Goal: Task Accomplishment & Management: Use online tool/utility

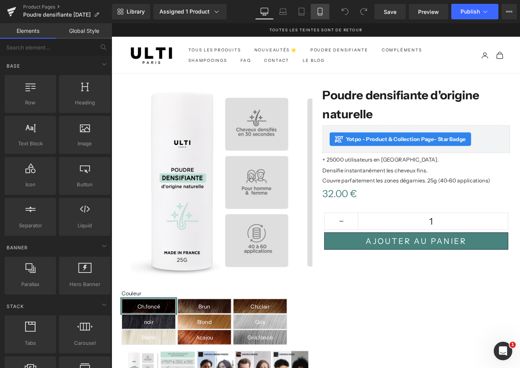
click at [318, 13] on icon at bounding box center [320, 11] width 4 height 7
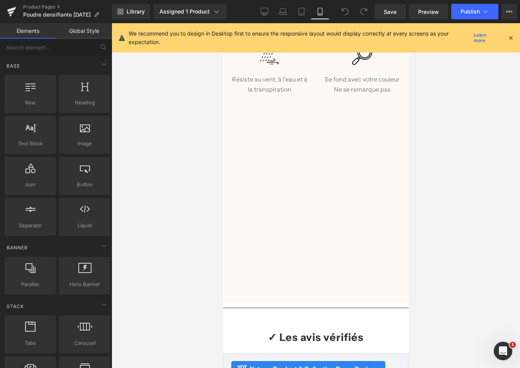
scroll to position [940, 0]
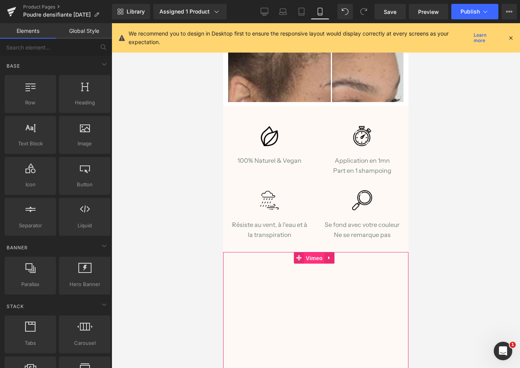
click at [308, 252] on span "Vimeo" at bounding box center [314, 258] width 20 height 12
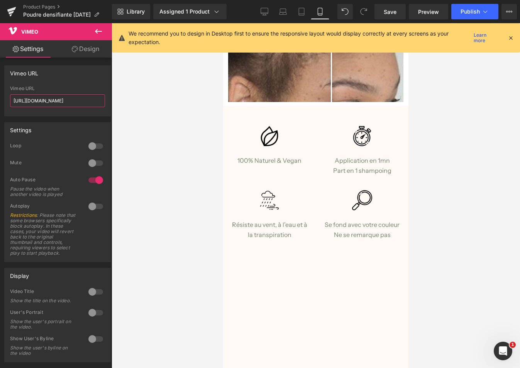
drag, startPoint x: 86, startPoint y: 99, endPoint x: -6, endPoint y: 101, distance: 92.0
click at [0, 101] on html "Vimeo You are previewing how the will restyle your page. You can not edit Eleme…" at bounding box center [260, 184] width 520 height 368
paste input "915566215/69fef6460b?share=copy"
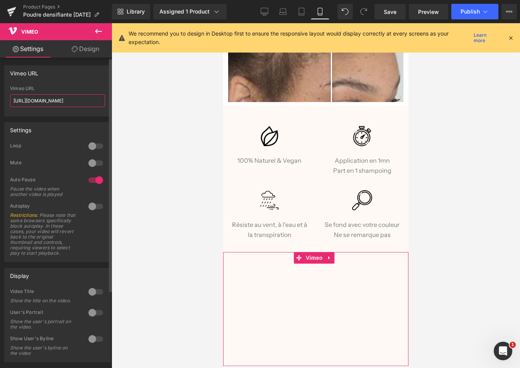
type input "[URL][DOMAIN_NAME]"
click at [94, 149] on div at bounding box center [96, 146] width 19 height 12
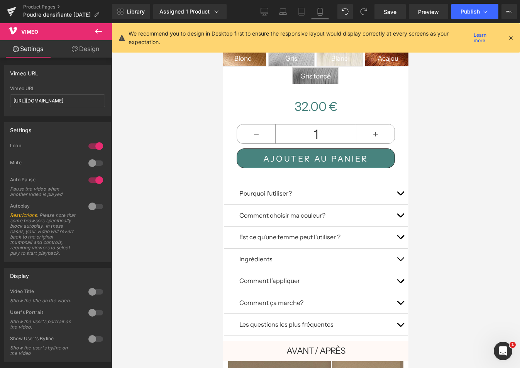
scroll to position [0, 0]
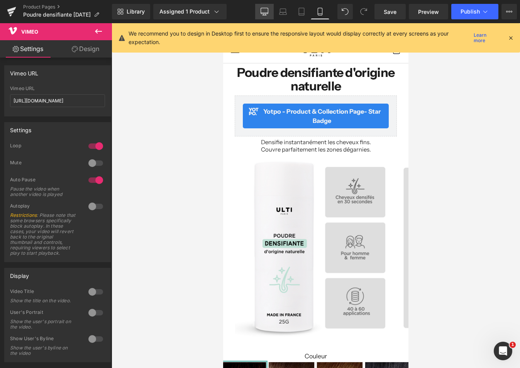
click at [264, 12] on icon at bounding box center [265, 12] width 8 height 8
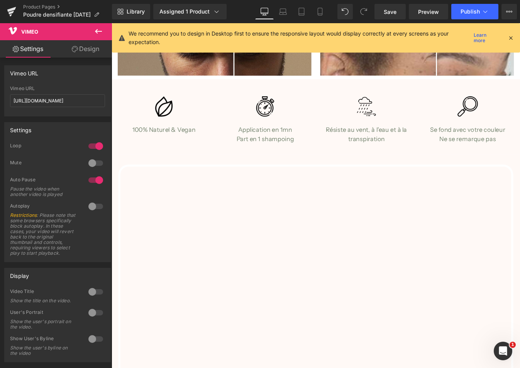
scroll to position [887, 0]
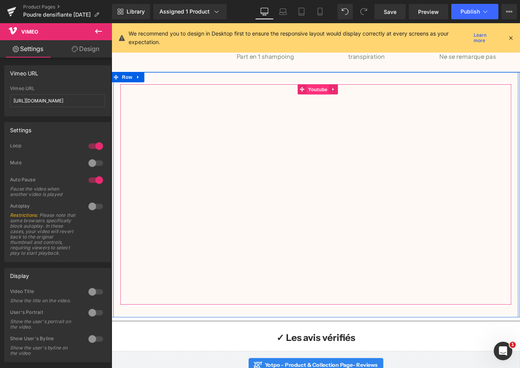
click at [342, 94] on span "Youtube" at bounding box center [348, 99] width 26 height 12
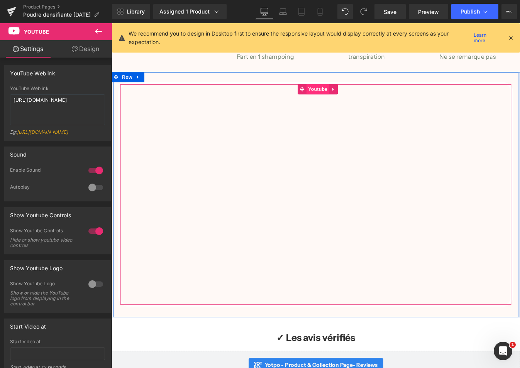
click at [342, 97] on span "Youtube" at bounding box center [348, 99] width 26 height 12
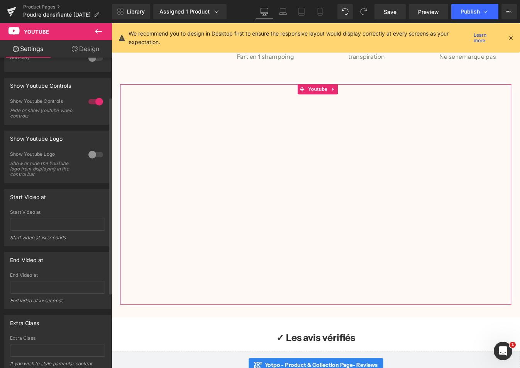
scroll to position [180, 0]
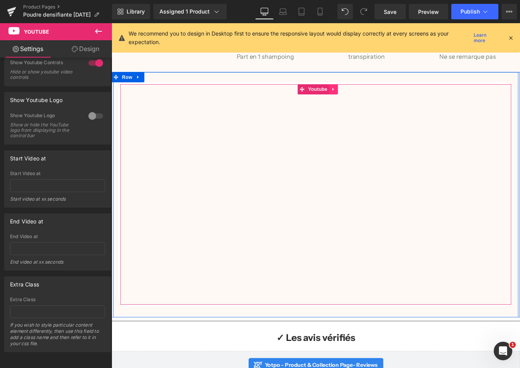
click at [363, 96] on icon at bounding box center [365, 99] width 5 height 6
click at [370, 96] on icon at bounding box center [370, 99] width 5 height 6
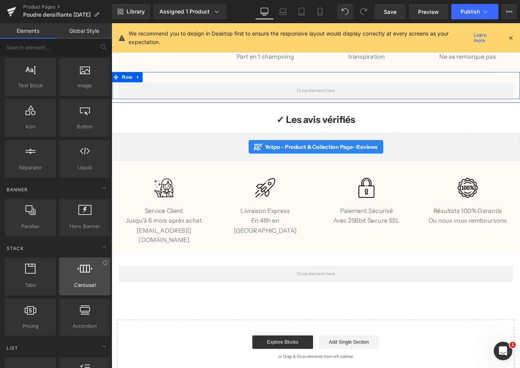
scroll to position [319, 0]
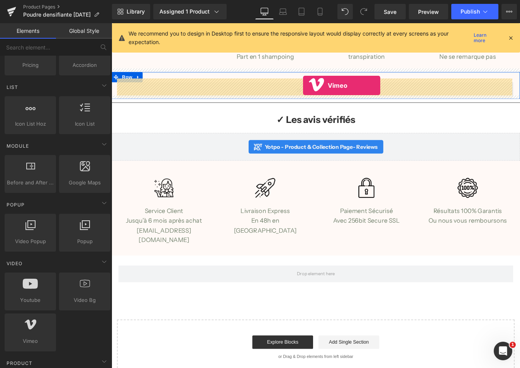
drag, startPoint x: 143, startPoint y: 361, endPoint x: 331, endPoint y: 94, distance: 326.6
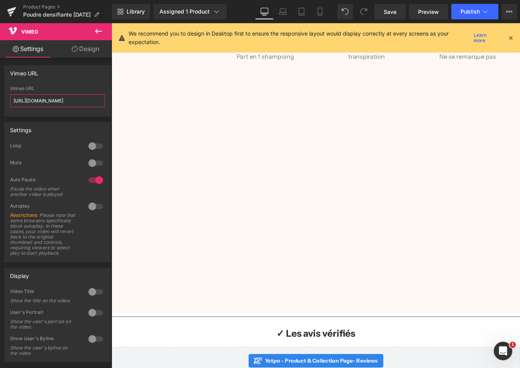
drag, startPoint x: 85, startPoint y: 98, endPoint x: -15, endPoint y: 99, distance: 99.7
click at [0, 99] on html "Vimeo You are previewing how the will restyle your page. You can not edit Eleme…" at bounding box center [260, 184] width 520 height 368
paste input "1123064684?share=copy"
drag, startPoint x: 100, startPoint y: 99, endPoint x: -19, endPoint y: 99, distance: 119.4
click at [0, 99] on html "Vimeo You are previewing how the will restyle your page. You can not edit Eleme…" at bounding box center [260, 184] width 520 height 368
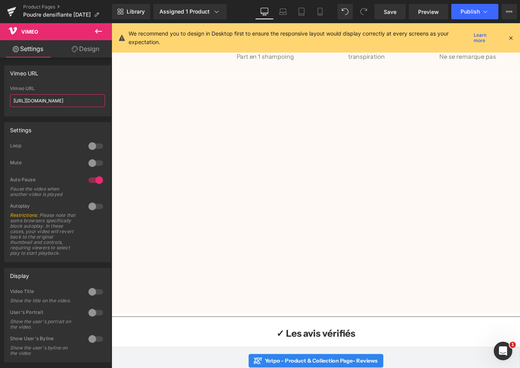
paste input "text"
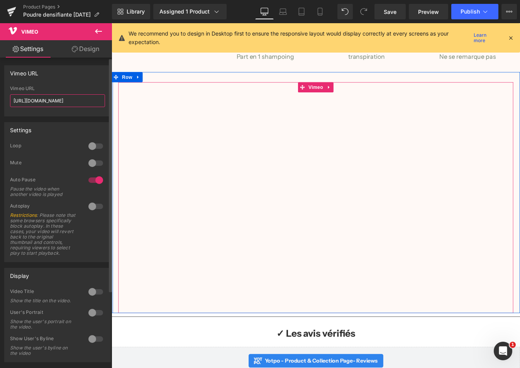
type input "[URL][DOMAIN_NAME]"
click at [99, 87] on div "Vimeo URL" at bounding box center [57, 88] width 95 height 5
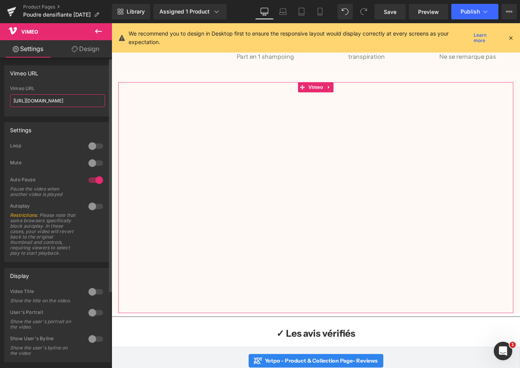
click at [76, 99] on input "[URL][DOMAIN_NAME]" at bounding box center [57, 100] width 95 height 13
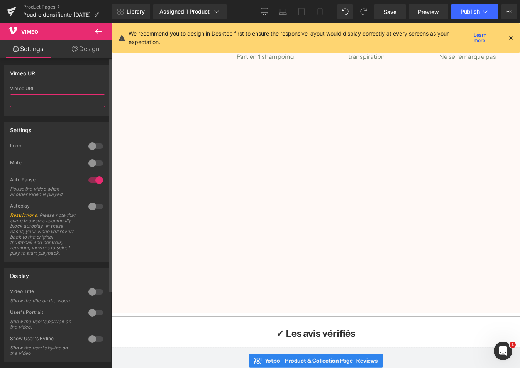
paste input "[URL][DOMAIN_NAME]"
type input "[URL][DOMAIN_NAME]"
click at [101, 81] on div "Vimeo URL [URL][DOMAIN_NAME] Vimeo URL [URL][DOMAIN_NAME]" at bounding box center [57, 90] width 107 height 51
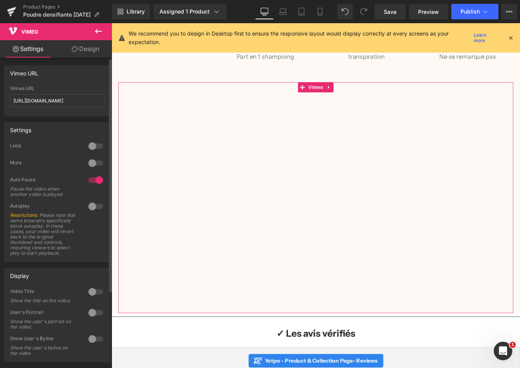
click at [90, 143] on div at bounding box center [96, 146] width 19 height 12
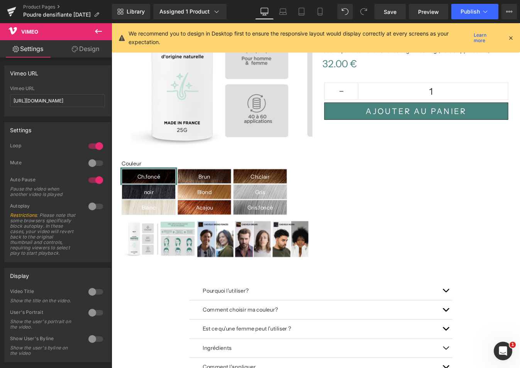
scroll to position [0, 0]
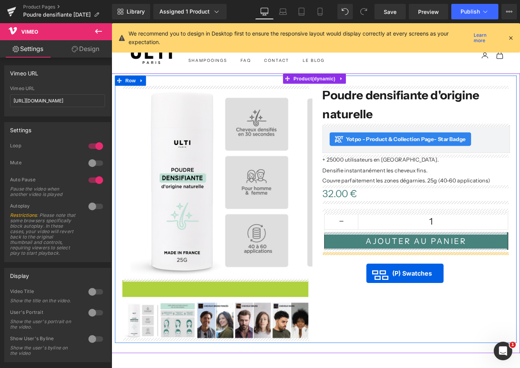
drag, startPoint x: 240, startPoint y: 350, endPoint x: 403, endPoint y: 309, distance: 168.1
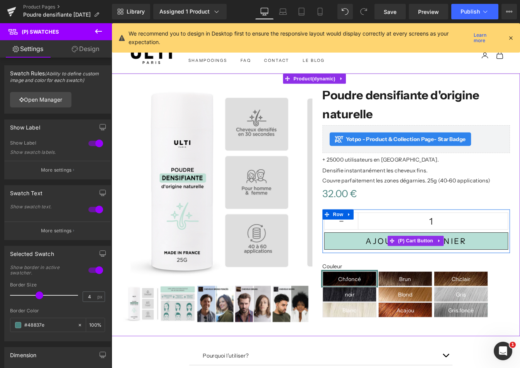
scroll to position [120, 0]
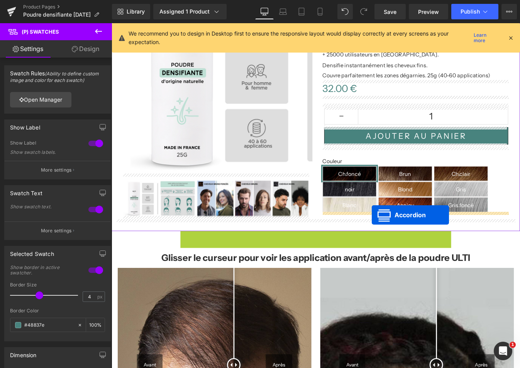
drag, startPoint x: 350, startPoint y: 263, endPoint x: 410, endPoint y: 242, distance: 63.4
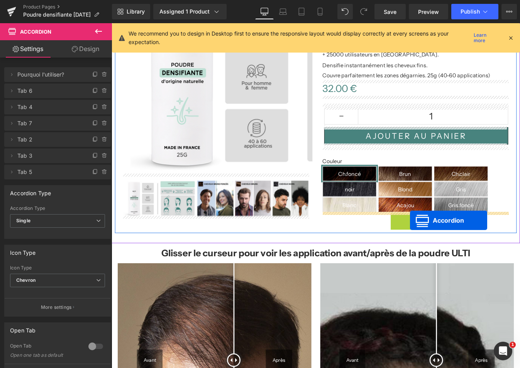
drag, startPoint x: 438, startPoint y: 244, endPoint x: 453, endPoint y: 248, distance: 15.7
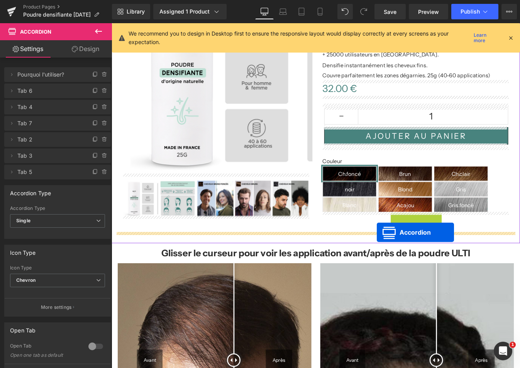
drag, startPoint x: 437, startPoint y: 242, endPoint x: 415, endPoint y: 262, distance: 29.8
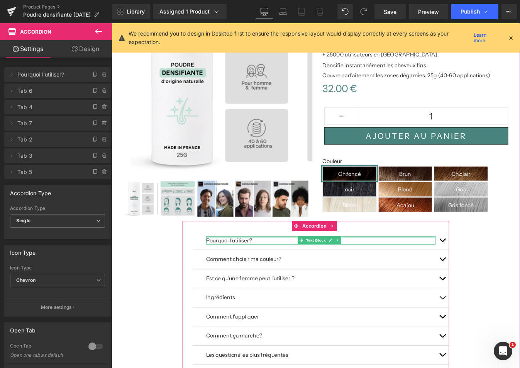
scroll to position [0, 0]
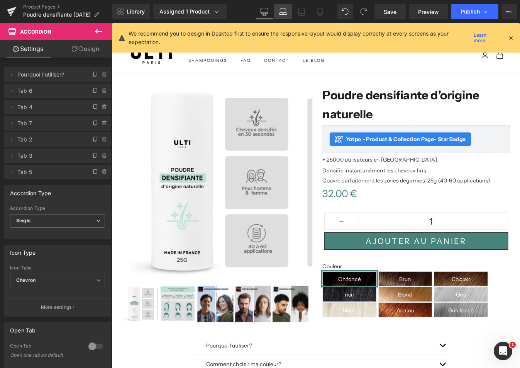
click at [284, 14] on icon at bounding box center [282, 14] width 1 height 0
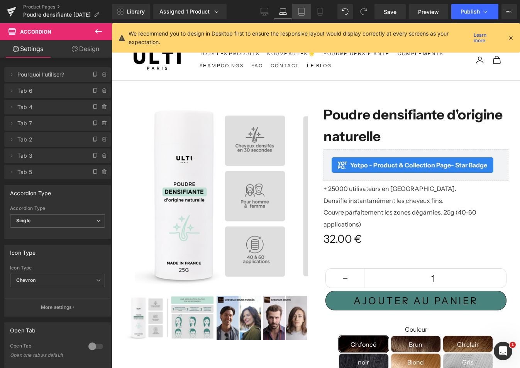
click at [299, 11] on icon at bounding box center [301, 11] width 5 height 7
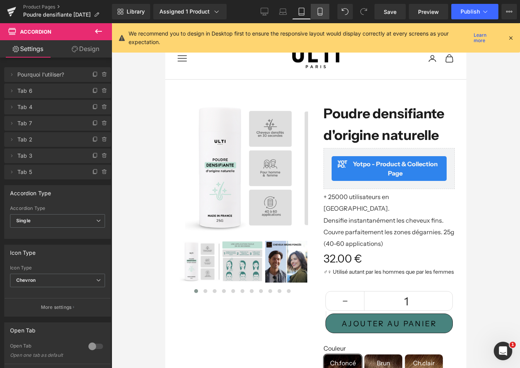
click at [318, 12] on icon at bounding box center [320, 12] width 8 height 8
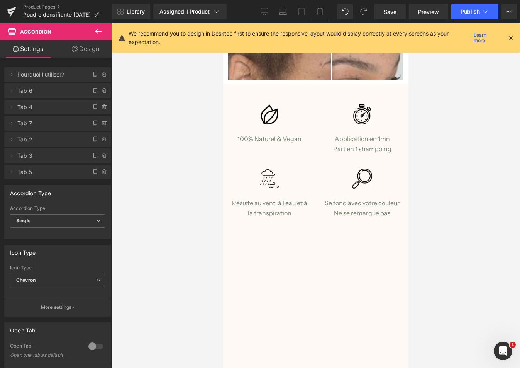
scroll to position [969, 0]
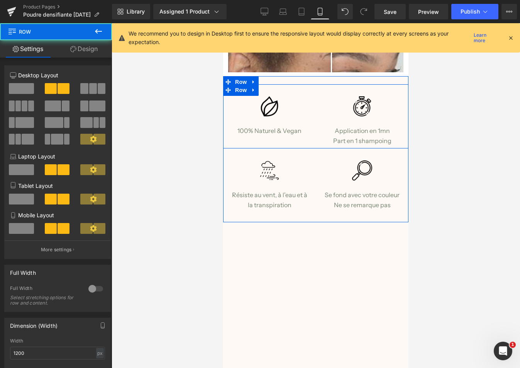
click at [319, 97] on div "Image Application en 1mn Part en 1 shampoing Text Block" at bounding box center [362, 121] width 93 height 50
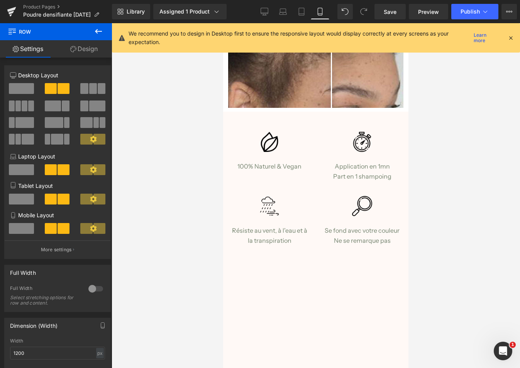
scroll to position [924, 0]
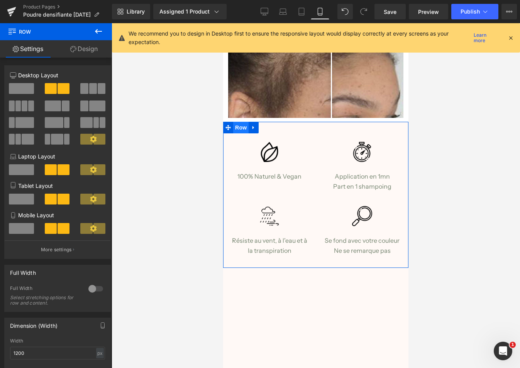
click at [237, 122] on span "Row" at bounding box center [240, 128] width 15 height 12
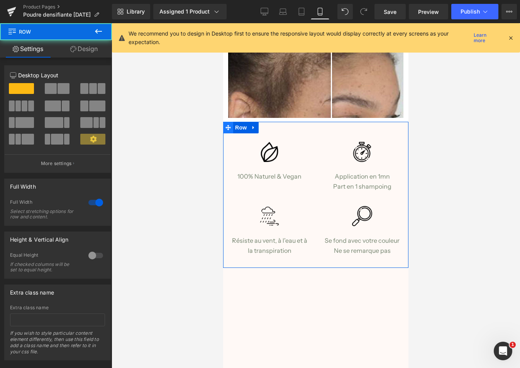
click at [228, 124] on icon at bounding box center [228, 127] width 5 height 6
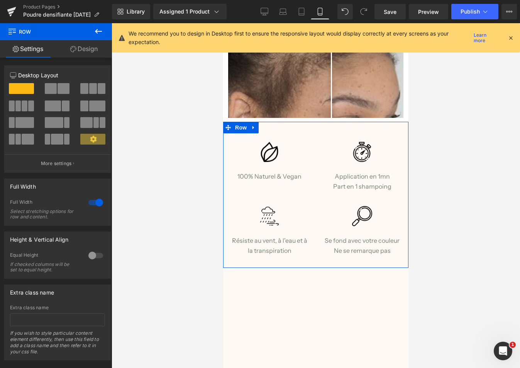
click at [76, 51] on link "Design" at bounding box center [84, 48] width 56 height 17
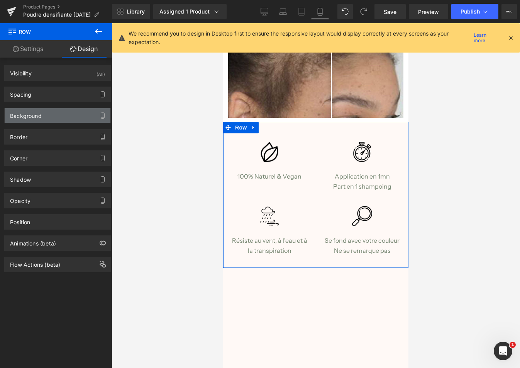
click at [54, 114] on div "Background" at bounding box center [58, 115] width 106 height 15
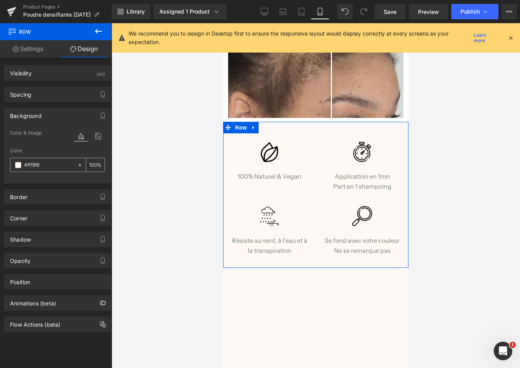
click at [47, 165] on input "#fff9f6" at bounding box center [48, 165] width 49 height 8
click at [17, 165] on span at bounding box center [18, 165] width 6 height 6
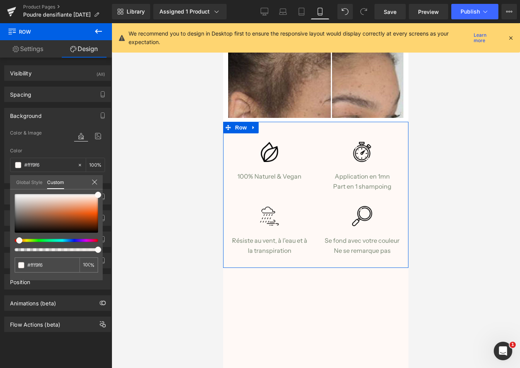
type input "#f4f9ff"
click at [60, 241] on div at bounding box center [53, 240] width 83 height 3
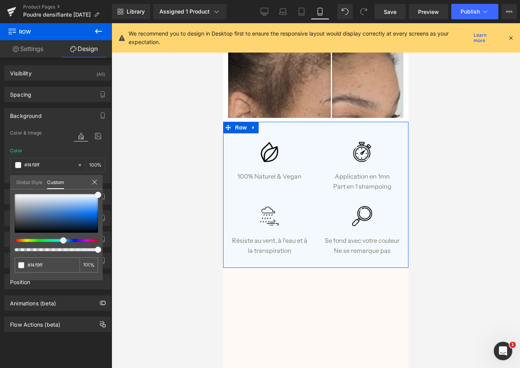
type input "#f4faff"
type input "#f4fbff"
type input "#f4faff"
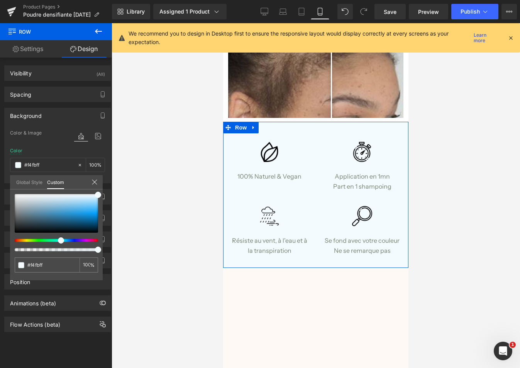
type input "#f4faff"
type input "#f4f9ff"
type input "#f4f8ff"
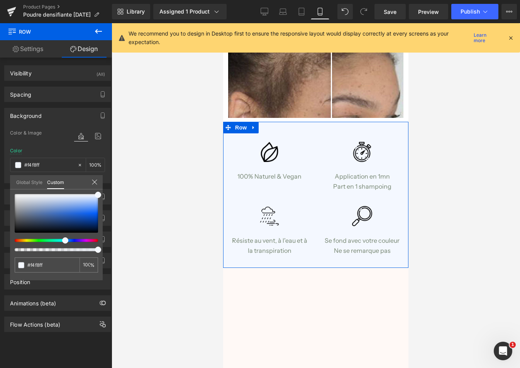
type input "#f4f7ff"
type input "#f4f8ff"
type input "#f4f9ff"
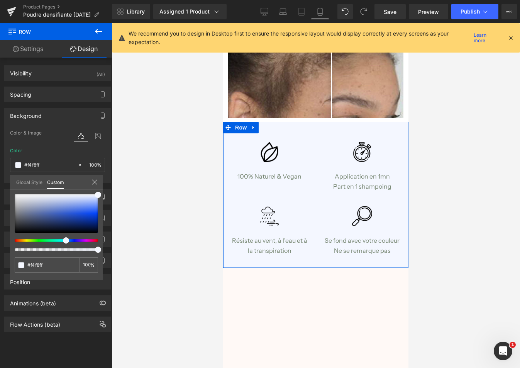
type input "#f4f9ff"
type input "#f4faff"
type input "#f4fbff"
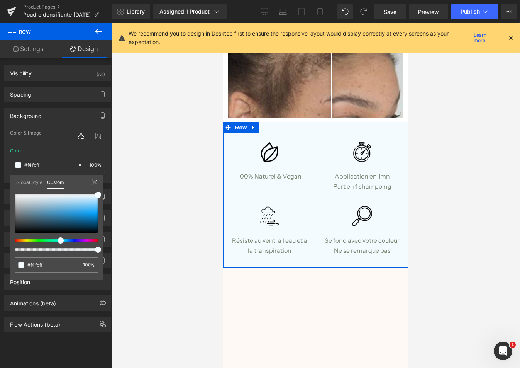
type input "#f4fcff"
type input "#f4fdff"
type input "#f4feff"
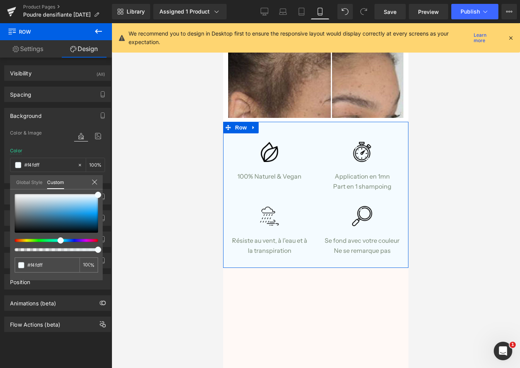
type input "#f4feff"
type input "#f4fffe"
type input "#f4fffd"
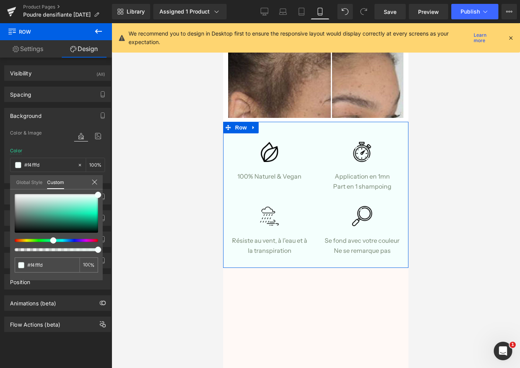
type input "#f4fffc"
type input "#f4fffb"
type input "#f4fffc"
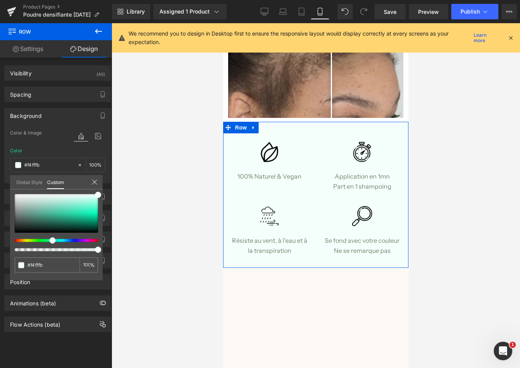
type input "#f4fffc"
type input "#f4fffb"
type input "#f4fffa"
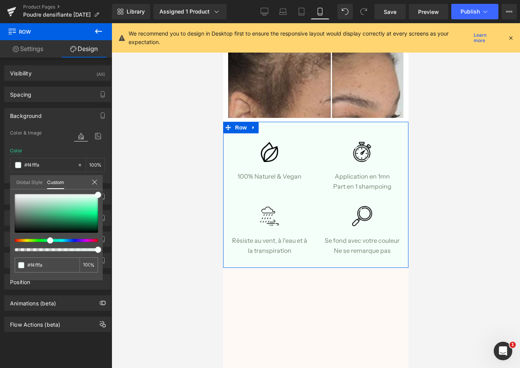
type input "#f4fffb"
type input "#f4fffc"
type input "#f4fffd"
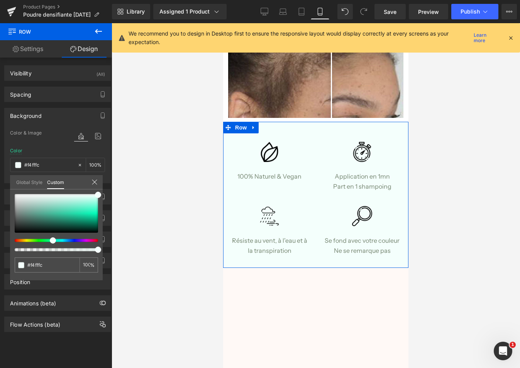
type input "#f4fffd"
type input "#f4fffe"
type input "#f4fffd"
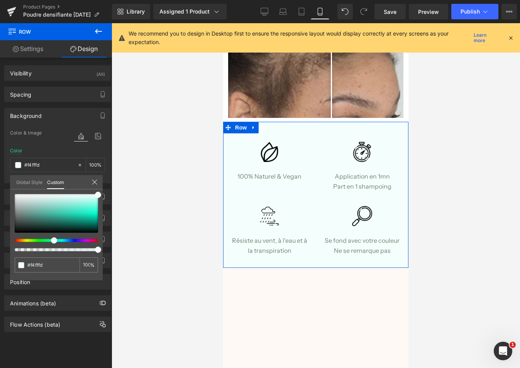
drag, startPoint x: 59, startPoint y: 241, endPoint x: 51, endPoint y: 240, distance: 8.2
click at [51, 240] on div at bounding box center [53, 240] width 83 height 3
type input "#b9f8ec"
click at [87, 200] on div at bounding box center [56, 213] width 83 height 39
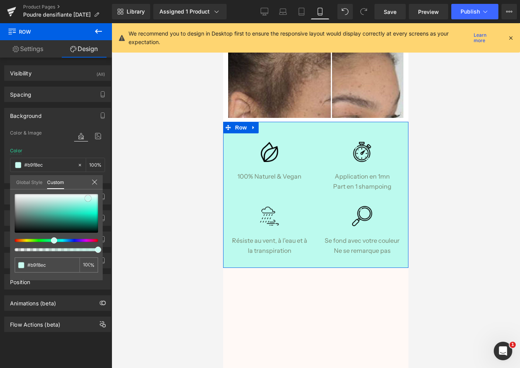
type input "#bcfaee"
type input "#cafbf1"
type input "#cffbf2"
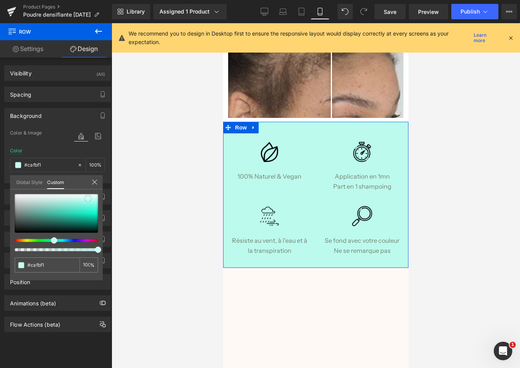
type input "#cffbf2"
click at [88, 198] on span at bounding box center [88, 198] width 6 height 6
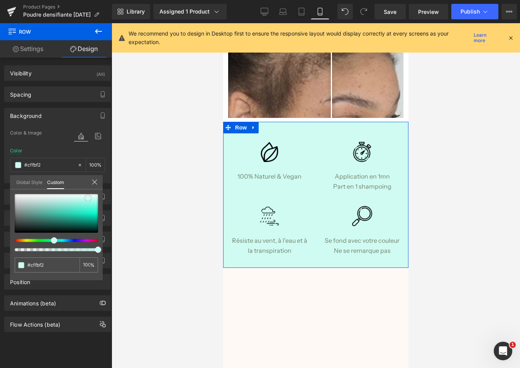
type input "#d4fbf3"
type input "#d9fcf5"
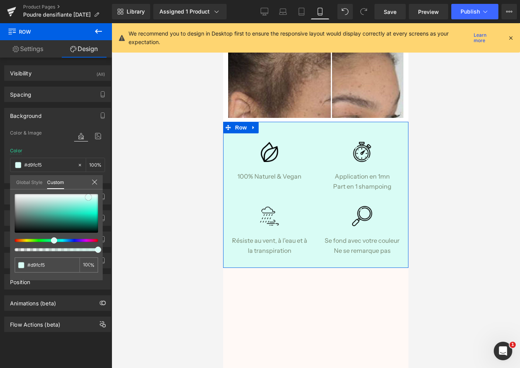
type input "#ddfcf6"
type input "#defcf6"
type input "#e2fdf7"
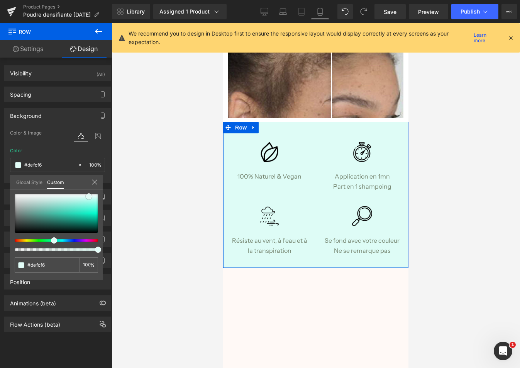
type input "#e2fdf7"
type input "#e7fdf8"
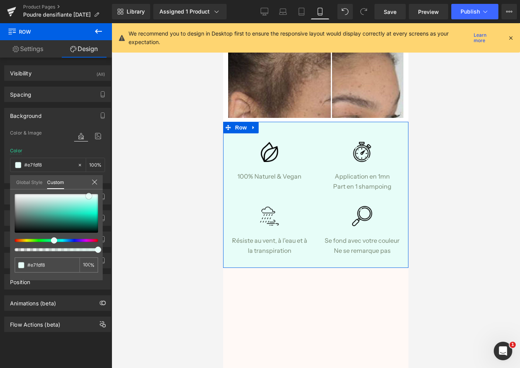
type input "#ecfdf9"
type input "#f0fefa"
type input "#f5fefb"
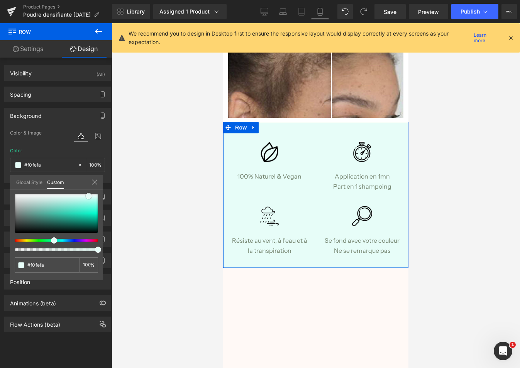
type input "#f5fefb"
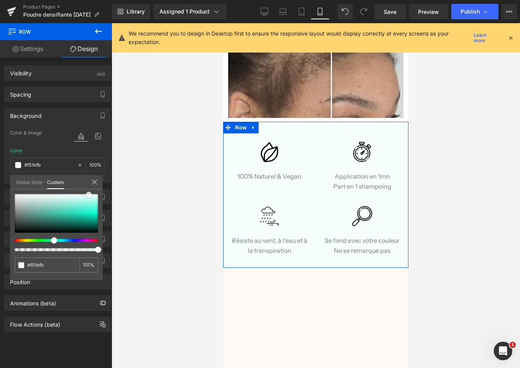
type input "#f1fdf9"
type input "#f0fef9"
type input "#ecfdf7"
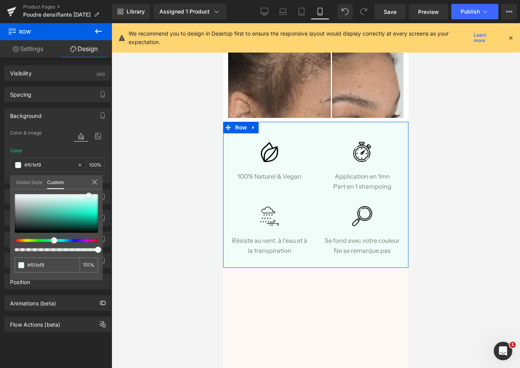
type input "#ecfdf7"
type input "#e2fdf3"
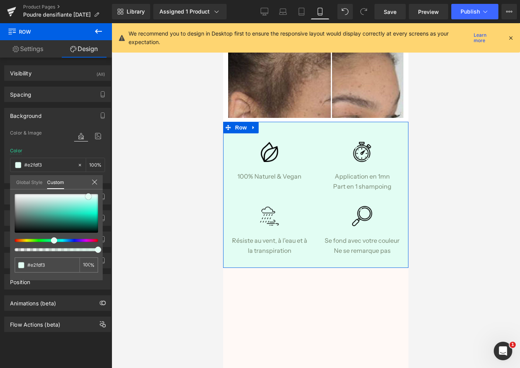
type input "#e7fdf5"
click at [88, 196] on span at bounding box center [88, 196] width 6 height 6
type input "#e7fcfd"
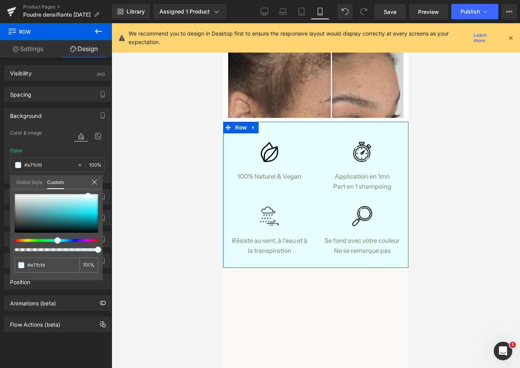
type input "#e7fbfd"
type input "#e7fafd"
type input "#e7fbfd"
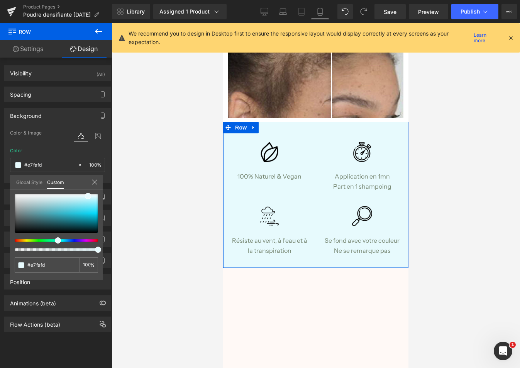
type input "#e7fbfd"
type input "#e7fcfd"
type input "#e7fdfd"
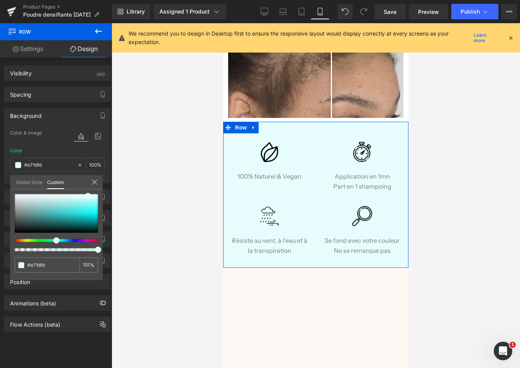
click at [54, 238] on span at bounding box center [56, 240] width 6 height 6
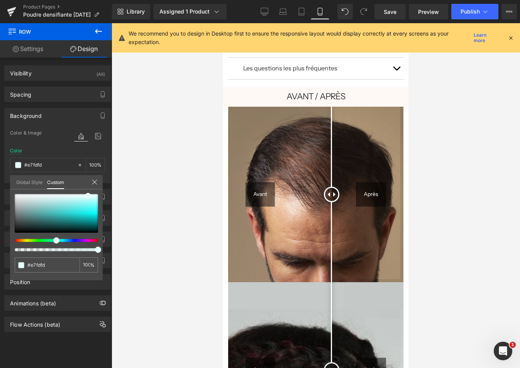
scroll to position [578, 0]
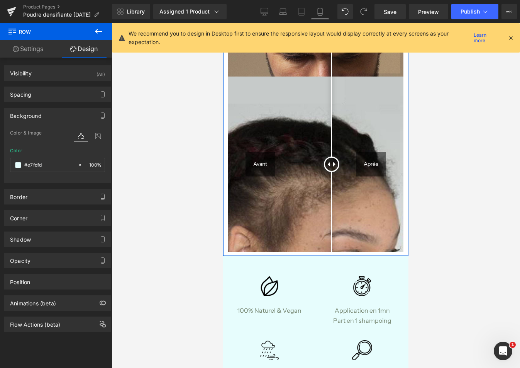
scroll to position [935, 0]
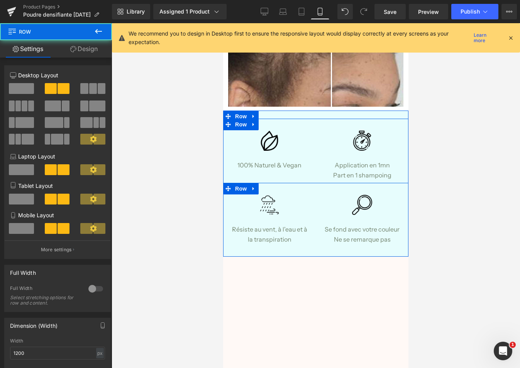
click at [313, 183] on div "Image Résiste au vent, à l'eau et à la transpiration Text Block Image Se fond a…" at bounding box center [315, 220] width 185 height 74
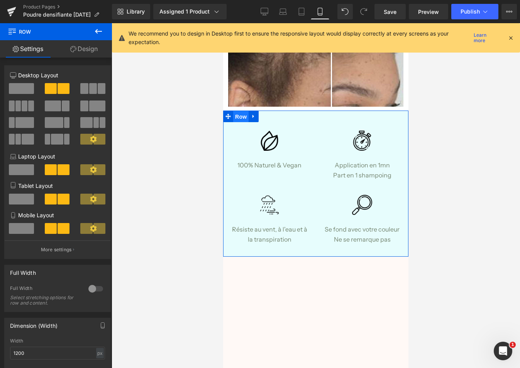
click at [238, 111] on span "Row" at bounding box center [240, 117] width 15 height 12
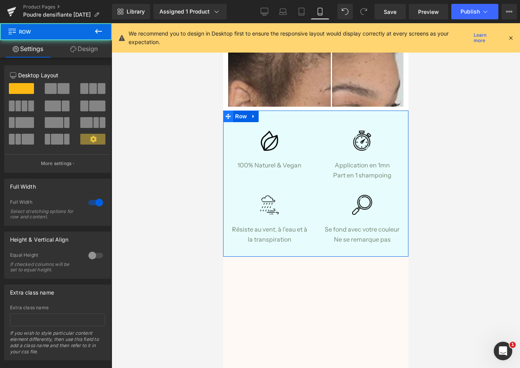
drag, startPoint x: 228, startPoint y: 102, endPoint x: 397, endPoint y: 119, distance: 170.4
click at [228, 114] on icon at bounding box center [228, 116] width 5 height 5
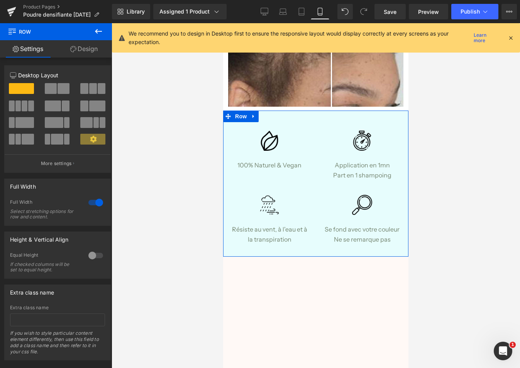
click at [70, 48] on icon at bounding box center [73, 49] width 6 height 6
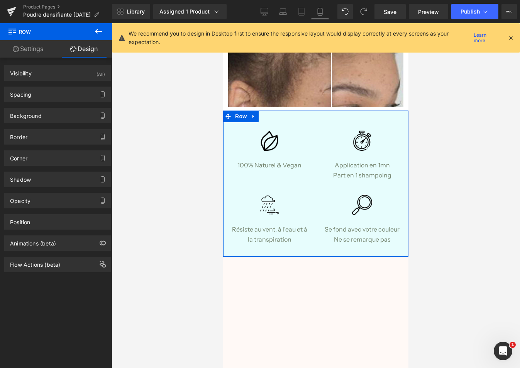
type input "#e7fdfd"
type input "100"
click at [60, 114] on div "Background" at bounding box center [58, 115] width 106 height 15
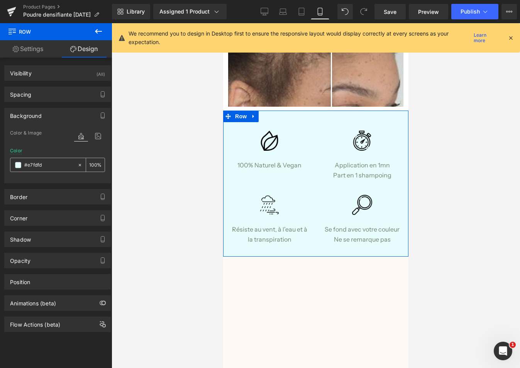
click at [49, 167] on input "#e7fdfd" at bounding box center [48, 165] width 49 height 8
click at [19, 164] on span at bounding box center [18, 165] width 6 height 6
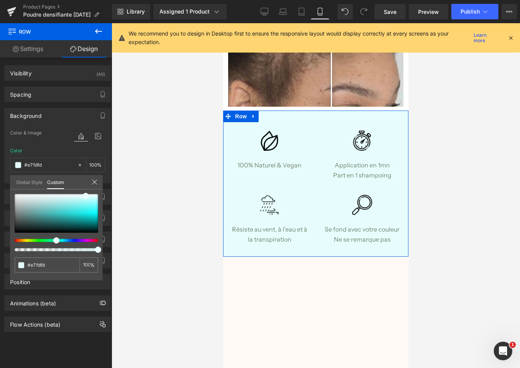
type input "#e7f8fd"
type input "#e7fafd"
type input "#e7fbfd"
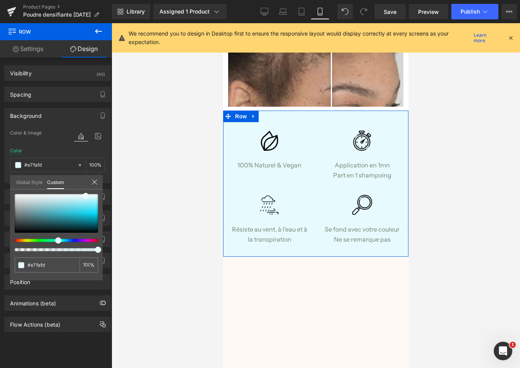
type input "#e7fbfd"
type input "#e7fcfd"
type input "#e7fdfd"
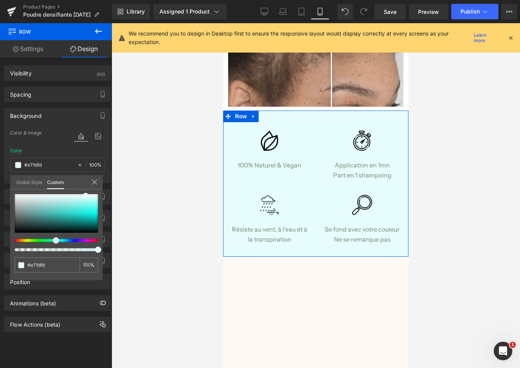
type input "#e7fdfc"
type input "#e7fdfb"
type input "#e7fdfa"
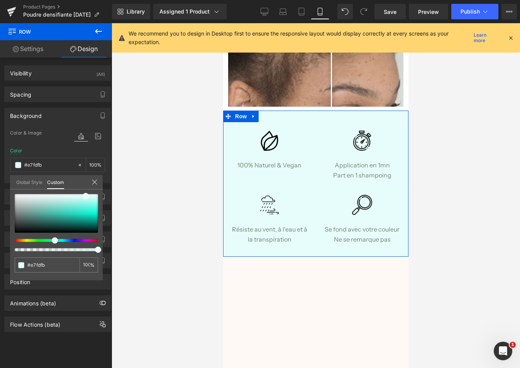
type input "#e7fdfa"
type input "#e7fdf8"
type input "#e7fdf6"
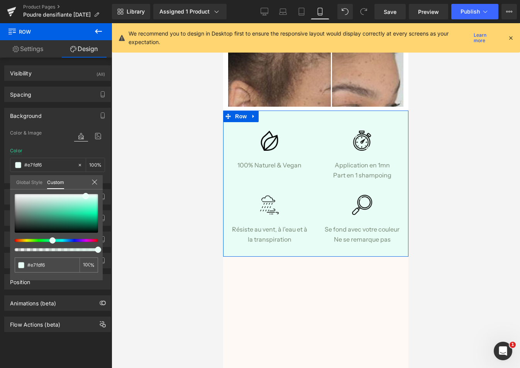
type input "#e7fdf7"
type input "#e7fdf8"
type input "#e7fdf9"
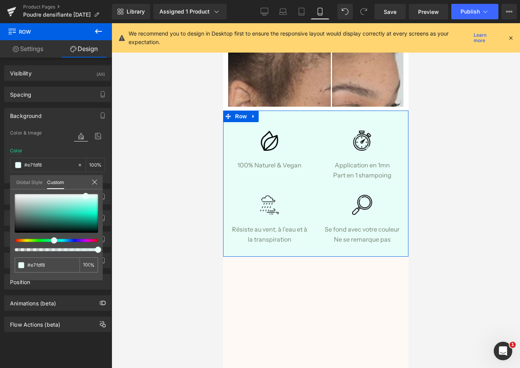
type input "#e7fdf9"
type input "#e7fdfa"
type input "#e7fdf9"
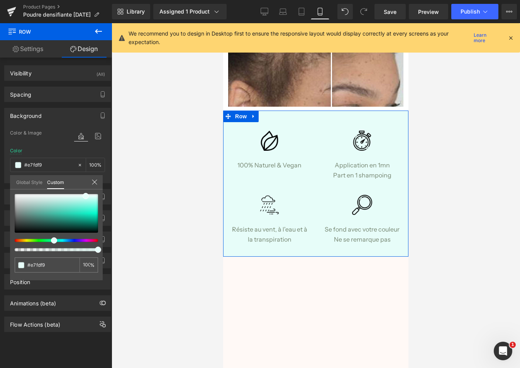
drag, startPoint x: 56, startPoint y: 239, endPoint x: 51, endPoint y: 239, distance: 5.0
click at [51, 239] on div at bounding box center [53, 240] width 83 height 3
type input "#e3fcf7"
type input "#dafaf4"
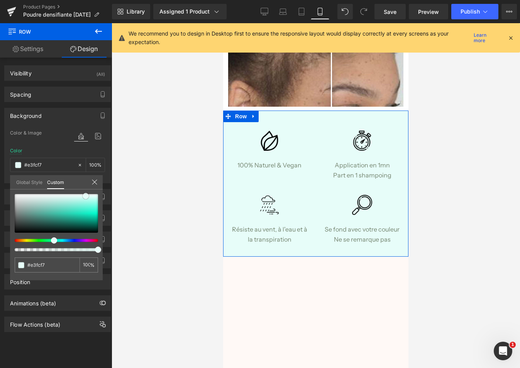
type input "#dafaf4"
type input "#d5fbf4"
type input "#d0faf2"
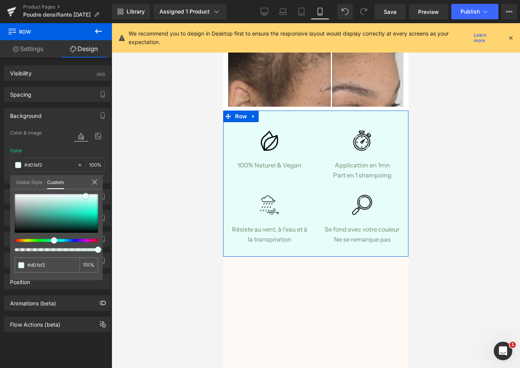
type input "#ccf9f1"
type input "#c7f9ef"
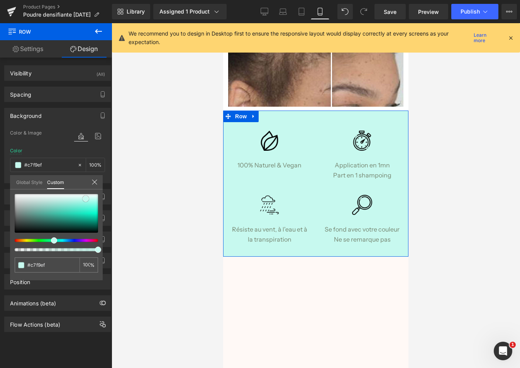
type input "#cbf9f0"
type input "#ccf9f0"
type input "#d0faf1"
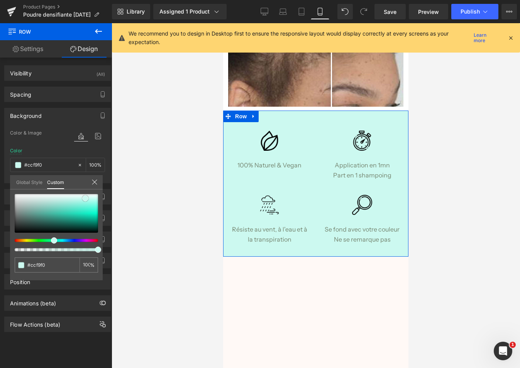
type input "#d0faf1"
type input "#d5faf2"
type input "#d5fbf2"
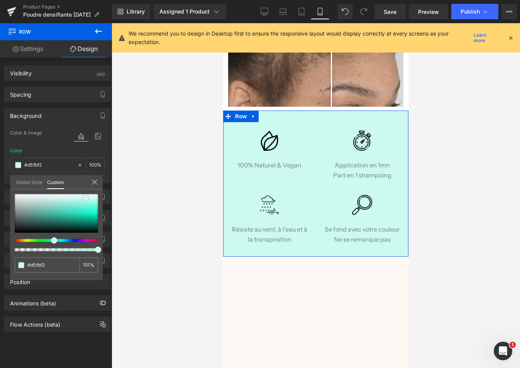
type input "#d5faf1"
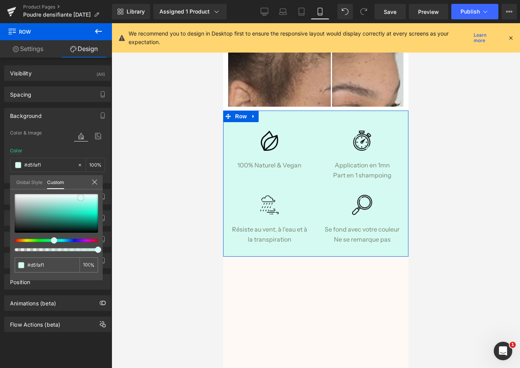
type input "#dafaf2"
type input "#dbfaf2"
type input "#d6f9f0"
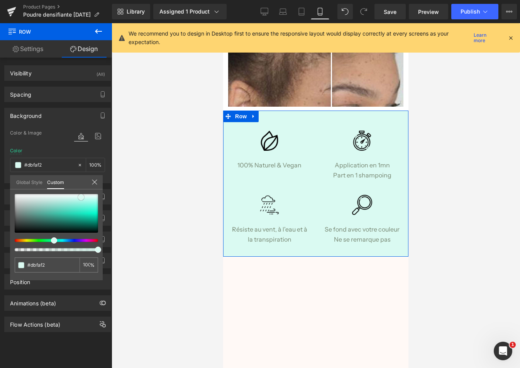
type input "#d6f9f0"
type input "#d5faf1"
type input "#d1f9ef"
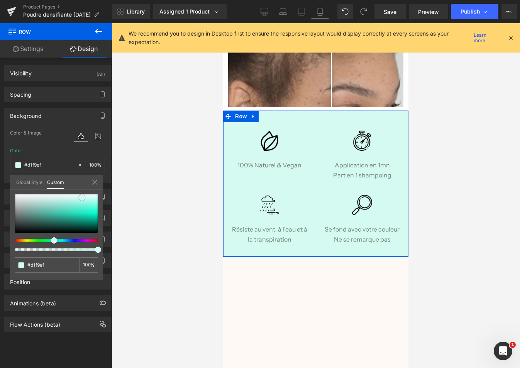
type input "#cdf8ed"
type input "#d1f9ef"
type input "#d0faef"
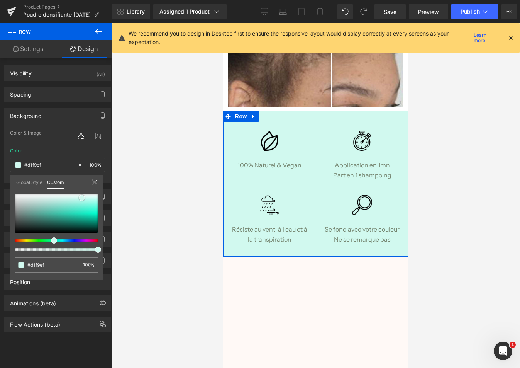
type input "#d0faef"
type input "#d5faf0"
type input "#dbfaf1"
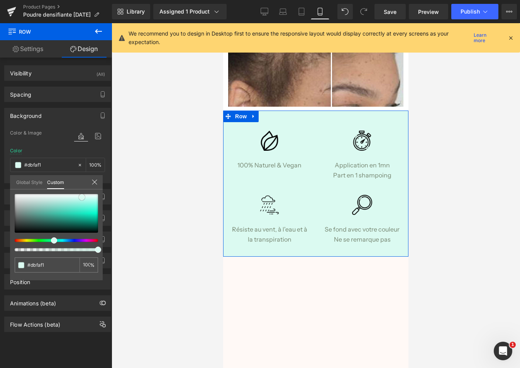
type input "#e0faf2"
type input "#dffbf2"
drag, startPoint x: 84, startPoint y: 195, endPoint x: 80, endPoint y: 196, distance: 3.9
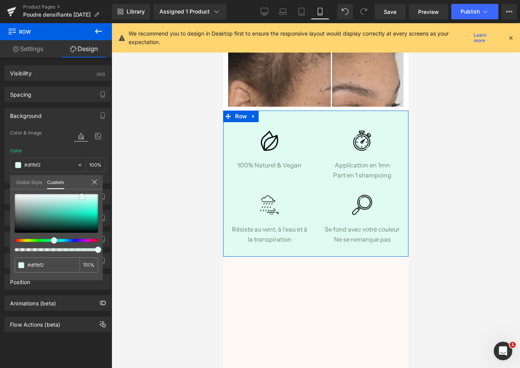
click at [80, 196] on span at bounding box center [82, 197] width 6 height 6
drag, startPoint x: 54, startPoint y: 264, endPoint x: 19, endPoint y: 264, distance: 34.4
click at [19, 264] on div "#dffbf2" at bounding box center [47, 264] width 65 height 15
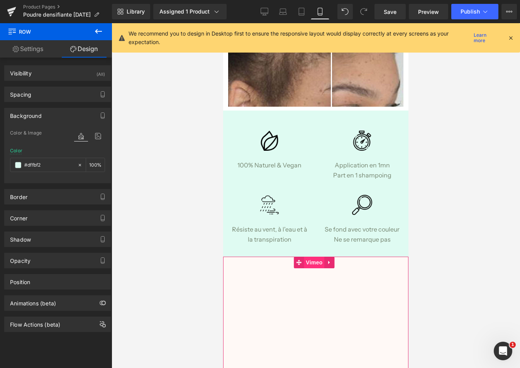
click at [310, 257] on span "Vimeo" at bounding box center [314, 263] width 20 height 12
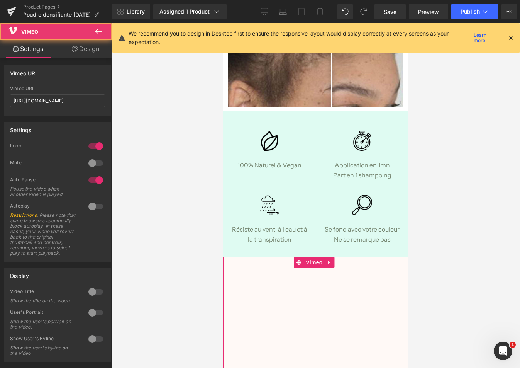
click at [99, 46] on link "Design" at bounding box center [86, 48] width 56 height 17
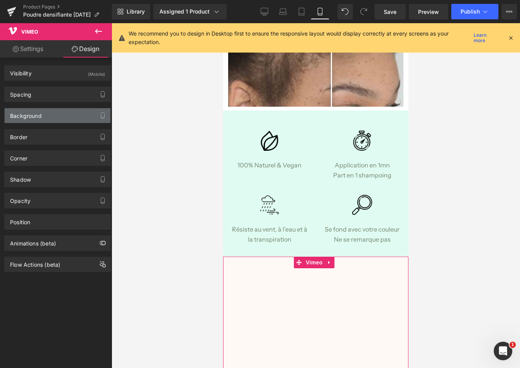
click at [51, 116] on div "Background" at bounding box center [58, 115] width 106 height 15
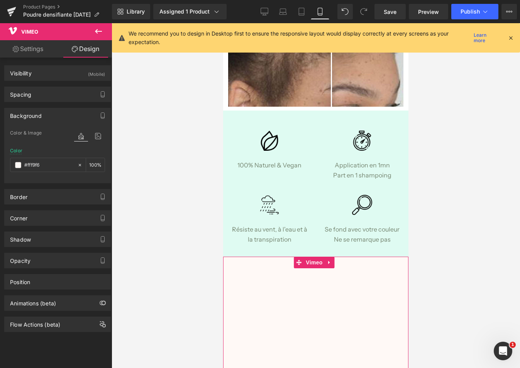
drag, startPoint x: 41, startPoint y: 164, endPoint x: 8, endPoint y: 163, distance: 32.1
click at [8, 163] on div "Color & Image color #fff9f6 Color #fff9f6 100 % Image Replace Image Upload imag…" at bounding box center [58, 155] width 106 height 54
paste input "dffbf2"
type input "#dffbf2"
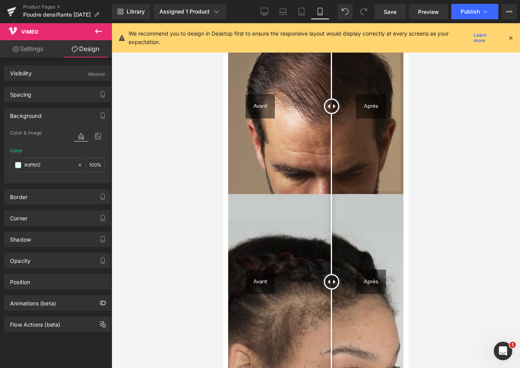
scroll to position [584, 0]
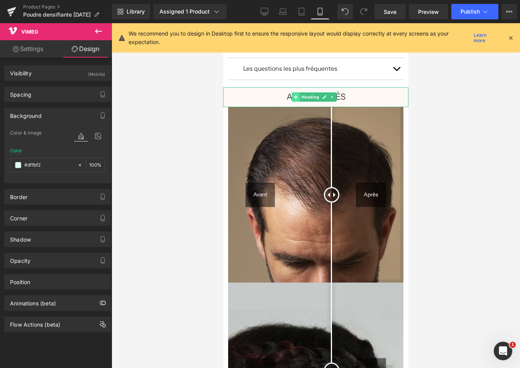
click at [294, 95] on icon at bounding box center [296, 97] width 4 height 4
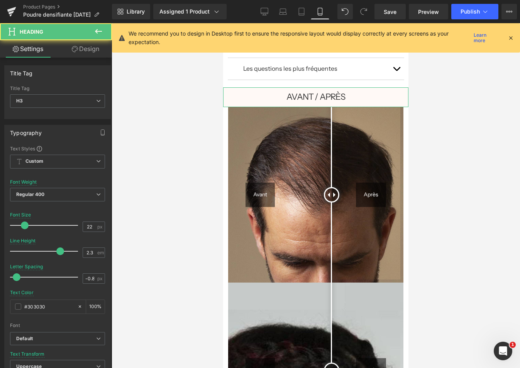
click at [72, 52] on icon at bounding box center [75, 49] width 6 height 6
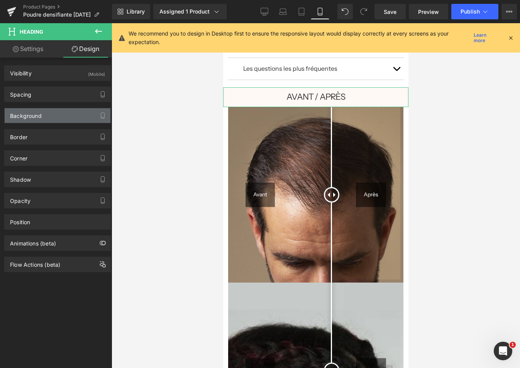
click at [34, 113] on div "Background" at bounding box center [26, 113] width 32 height 11
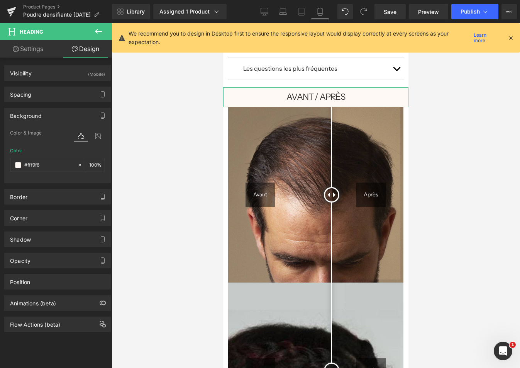
drag, startPoint x: 47, startPoint y: 166, endPoint x: 2, endPoint y: 165, distance: 44.8
click at [2, 165] on div "Background Color & Image color #fff9f6 Color #fff9f6 100 % Image Replace Image …" at bounding box center [58, 142] width 116 height 81
paste input "dffbf2"
type input "#dffbf2"
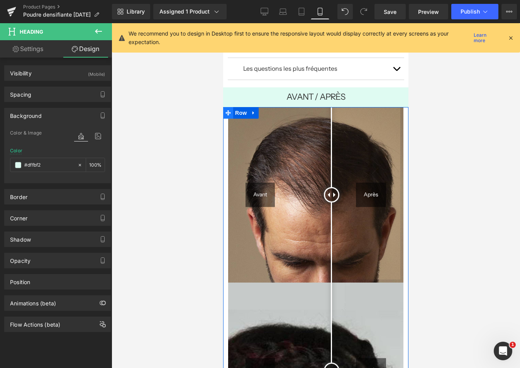
drag, startPoint x: 225, startPoint y: 107, endPoint x: 430, endPoint y: 122, distance: 204.9
click at [225, 107] on span at bounding box center [228, 113] width 10 height 12
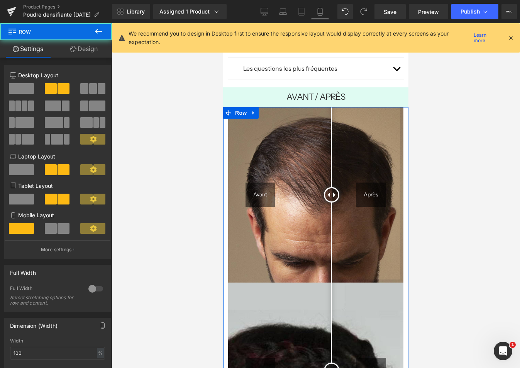
click at [80, 50] on link "Design" at bounding box center [84, 48] width 56 height 17
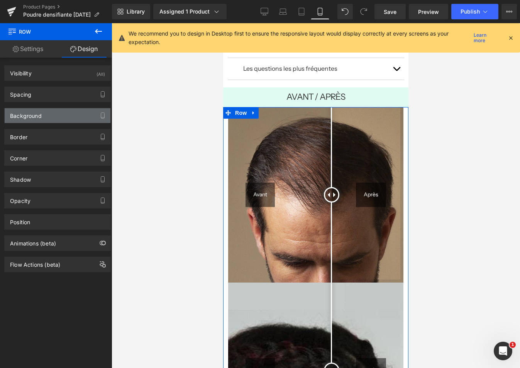
click at [41, 114] on div "Background" at bounding box center [26, 113] width 32 height 11
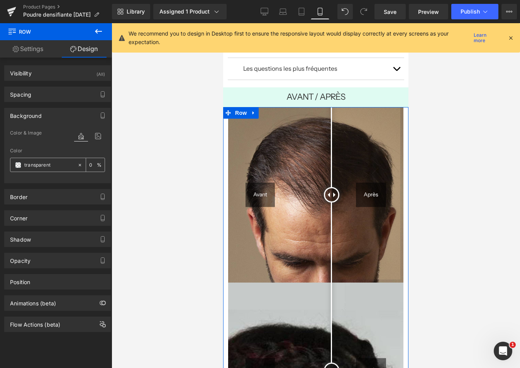
click at [55, 166] on input "transparent" at bounding box center [48, 165] width 49 height 8
drag, startPoint x: 47, startPoint y: 164, endPoint x: 3, endPoint y: 163, distance: 44.1
click at [3, 163] on div "Background Color & Image color transparent Color transparent 0 % Image Replace …" at bounding box center [58, 142] width 116 height 81
paste input "#dffbf2"
type input "#dffbf2"
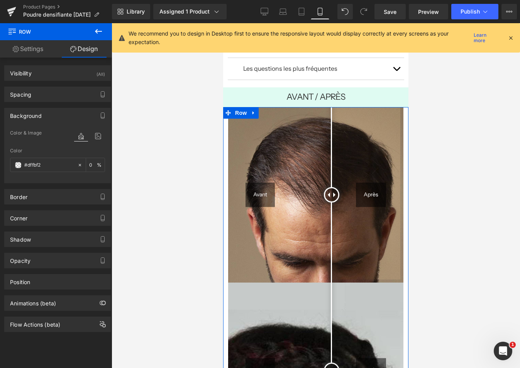
type input "100"
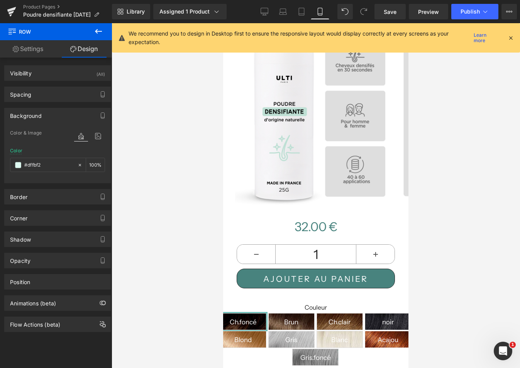
scroll to position [0, 0]
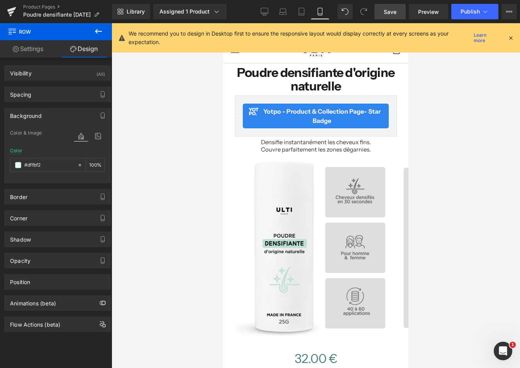
click at [385, 14] on span "Save" at bounding box center [390, 12] width 13 height 8
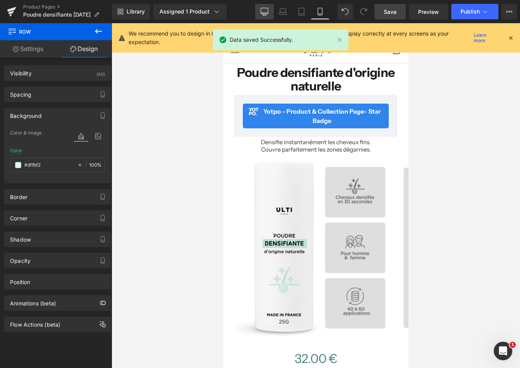
click at [261, 12] on icon at bounding box center [265, 12] width 8 height 8
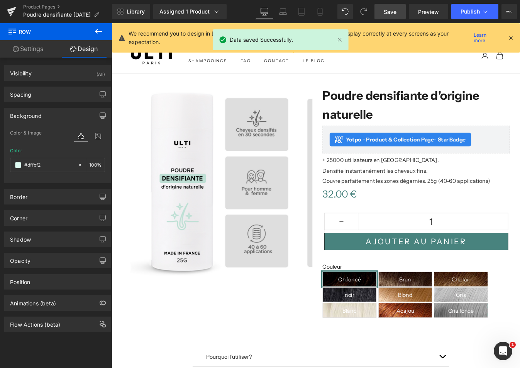
type input "transparent"
type input "0"
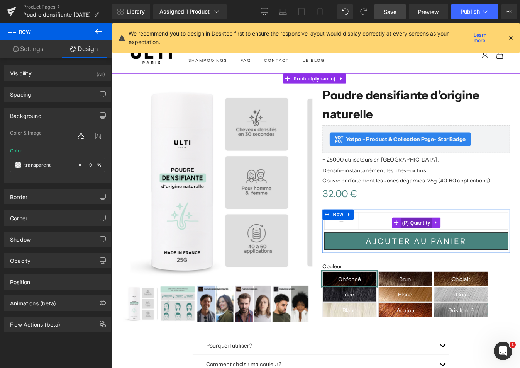
click at [457, 250] on span "(P) Quantity" at bounding box center [460, 252] width 36 height 12
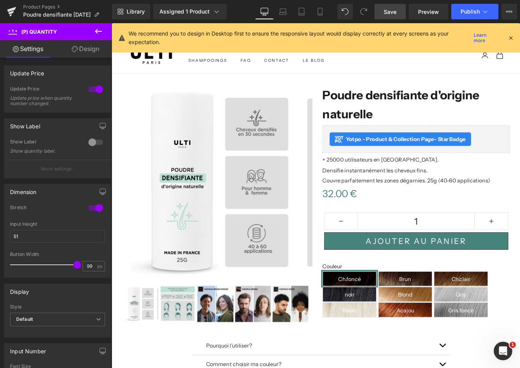
type input "100"
drag, startPoint x: 73, startPoint y: 267, endPoint x: 77, endPoint y: 275, distance: 9.3
click at [77, 275] on div "Button Width 100 px" at bounding box center [57, 264] width 95 height 26
click at [284, 12] on icon at bounding box center [282, 13] width 7 height 2
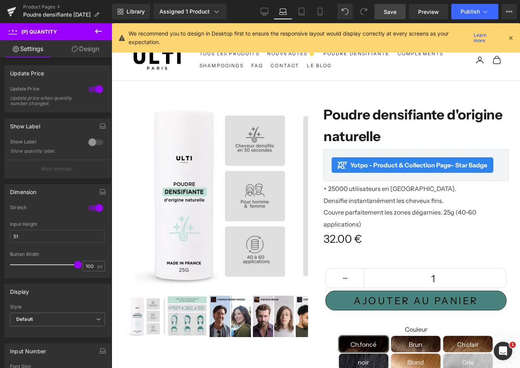
type input "26"
type input "100"
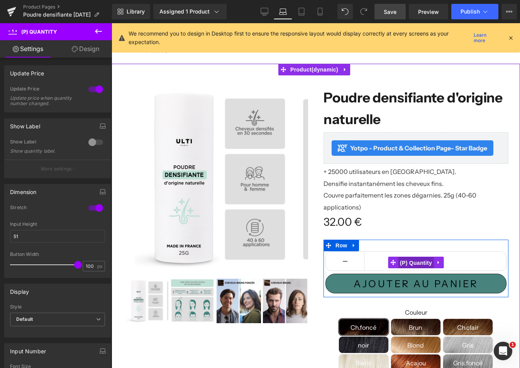
click at [420, 257] on span "(P) Quantity" at bounding box center [416, 263] width 36 height 12
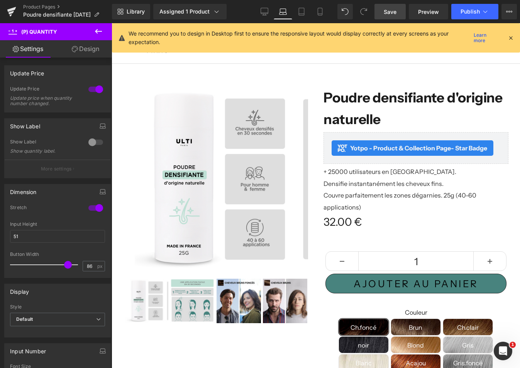
type input "87"
drag, startPoint x: 74, startPoint y: 263, endPoint x: 65, endPoint y: 265, distance: 9.1
click at [65, 265] on span at bounding box center [69, 265] width 8 height 8
click at [300, 12] on icon at bounding box center [302, 12] width 8 height 8
type input "29"
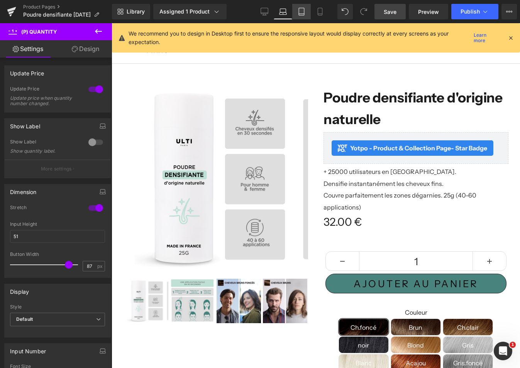
type input "100"
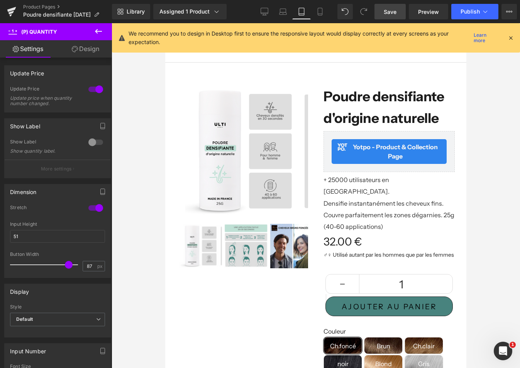
scroll to position [48, 0]
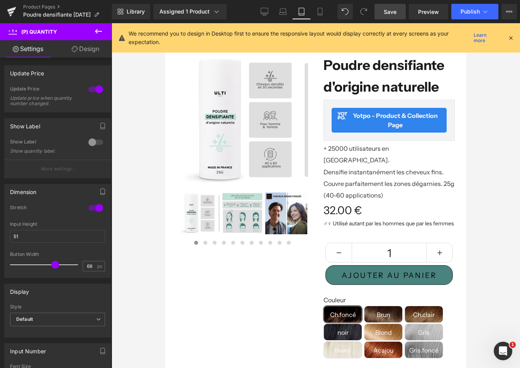
type input "69"
drag, startPoint x: 67, startPoint y: 263, endPoint x: 54, endPoint y: 265, distance: 12.5
click at [54, 265] on span at bounding box center [55, 265] width 8 height 8
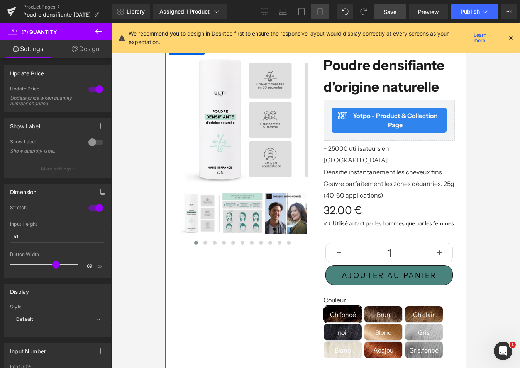
click at [316, 13] on link "Mobile" at bounding box center [320, 11] width 19 height 15
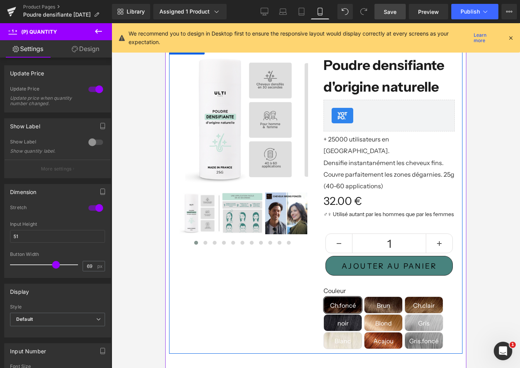
type input "33"
type input "100"
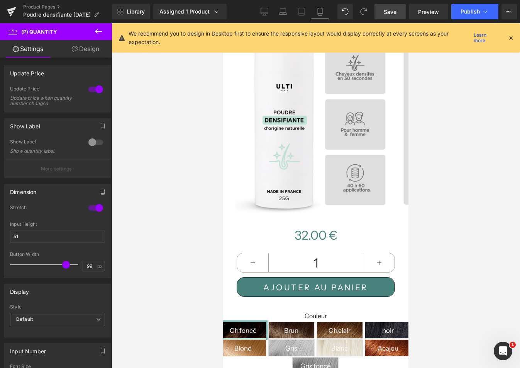
type input "100"
drag, startPoint x: 54, startPoint y: 264, endPoint x: 80, endPoint y: 267, distance: 25.2
click at [80, 267] on div "Button Width 100 px" at bounding box center [57, 264] width 95 height 26
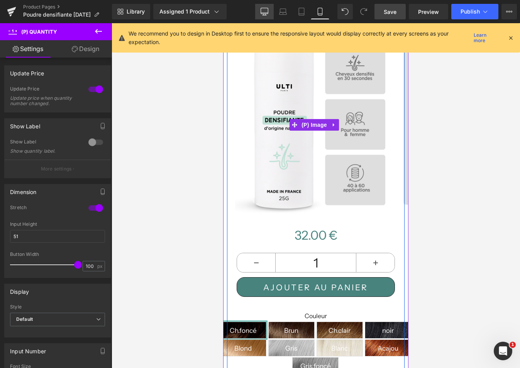
click at [263, 14] on icon at bounding box center [264, 11] width 7 height 6
type input "27"
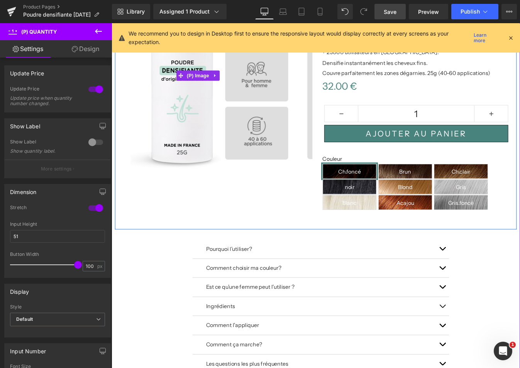
scroll to position [0, 0]
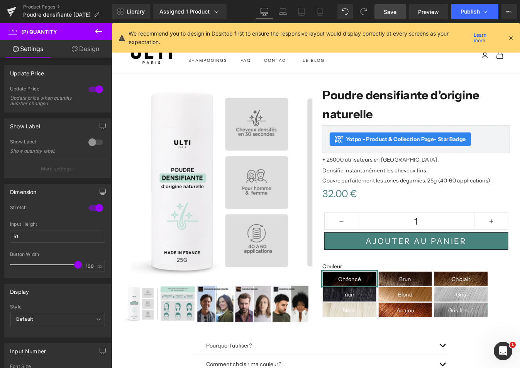
click at [389, 12] on span "Save" at bounding box center [390, 12] width 13 height 8
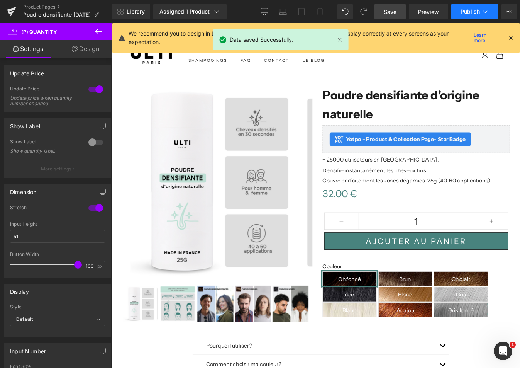
click at [474, 7] on button "Publish" at bounding box center [475, 11] width 47 height 15
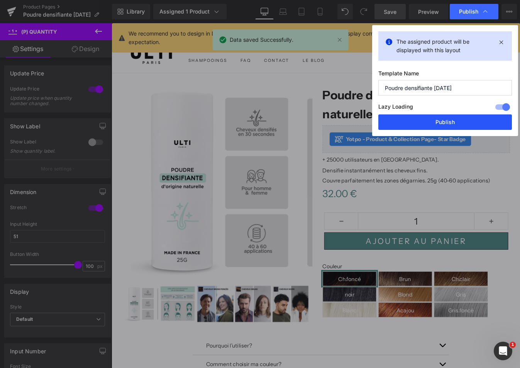
drag, startPoint x: 451, startPoint y: 120, endPoint x: 375, endPoint y: 114, distance: 76.3
click at [451, 120] on button "Publish" at bounding box center [446, 121] width 134 height 15
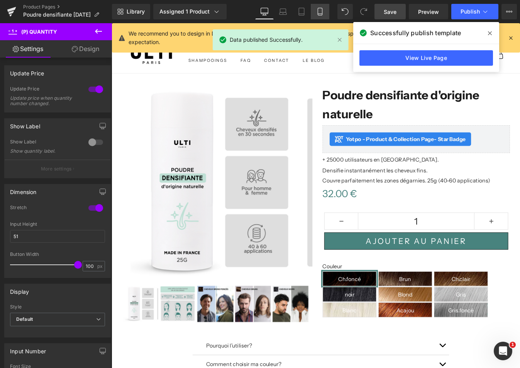
click at [319, 12] on icon at bounding box center [320, 12] width 8 height 8
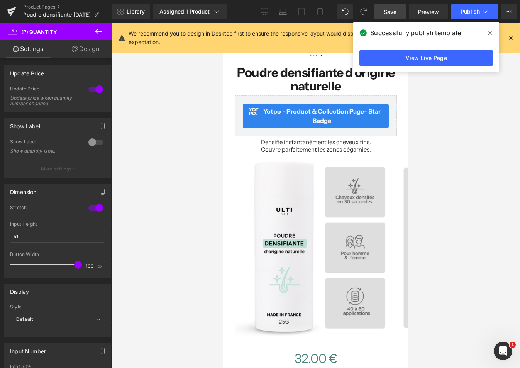
click at [491, 32] on icon at bounding box center [490, 33] width 4 height 4
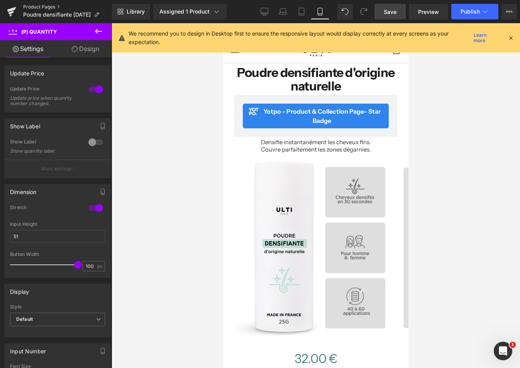
click at [31, 5] on link "Product Pages" at bounding box center [67, 7] width 89 height 6
